Goal: Information Seeking & Learning: Learn about a topic

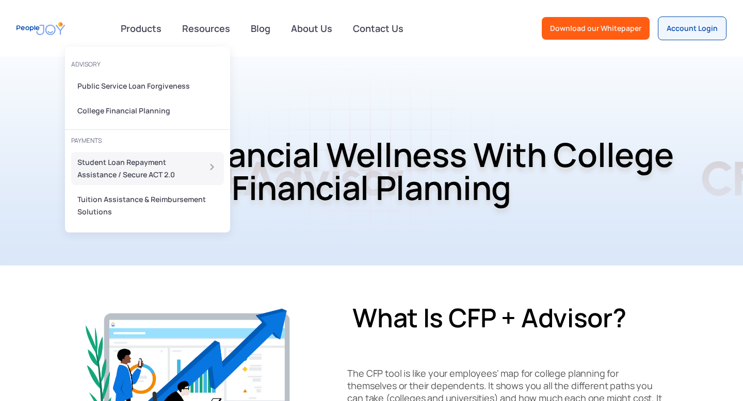
click at [117, 166] on div "Student Loan Repayment Assistance / Secure ACT 2.0" at bounding box center [135, 168] width 116 height 25
